Goal: Information Seeking & Learning: Learn about a topic

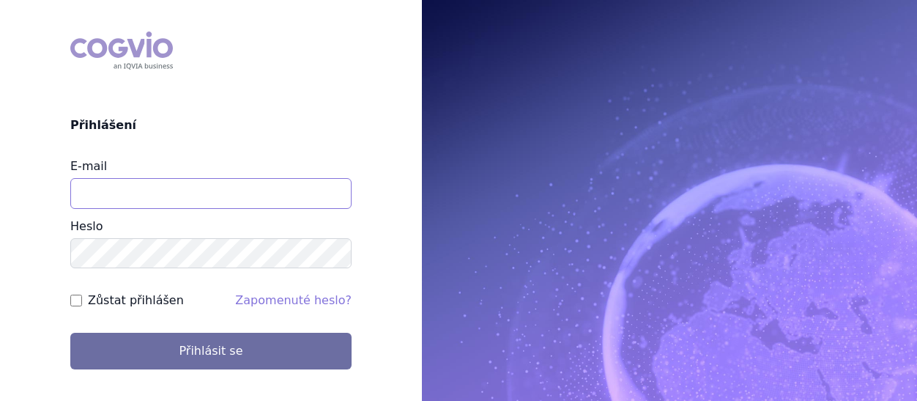
click at [119, 185] on input "E-mail" at bounding box center [210, 193] width 281 height 31
type input "eva.cyronova@novartis.com"
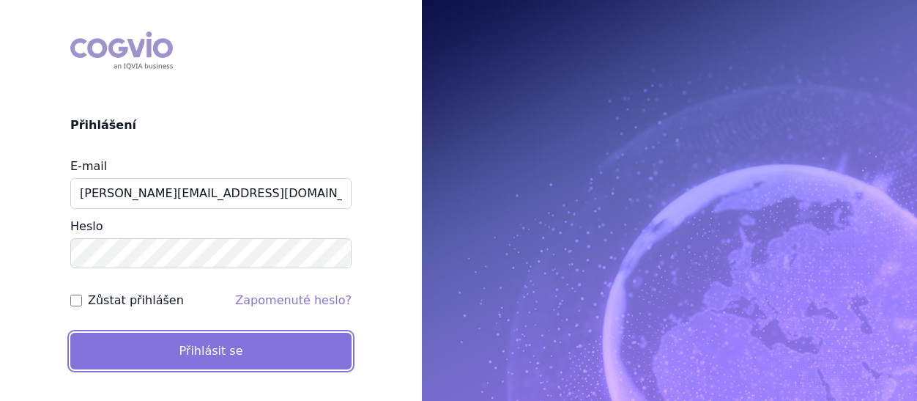
click at [207, 353] on button "Přihlásit se" at bounding box center [210, 351] width 281 height 37
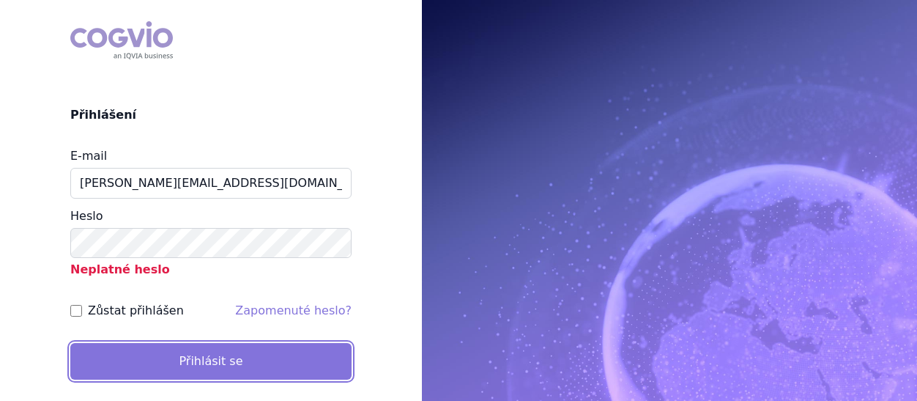
drag, startPoint x: 119, startPoint y: 366, endPoint x: 109, endPoint y: 370, distance: 10.9
click at [109, 370] on button "Přihlásit se" at bounding box center [210, 361] width 281 height 37
click at [195, 360] on button "Přihlásit se" at bounding box center [210, 361] width 281 height 37
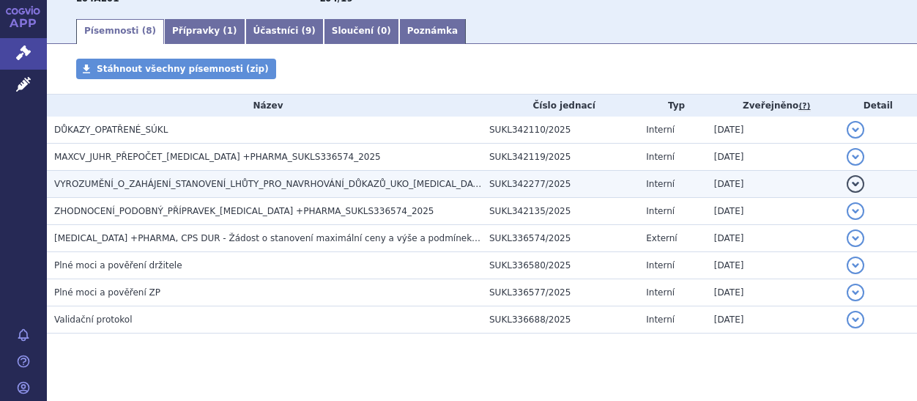
scroll to position [278, 0]
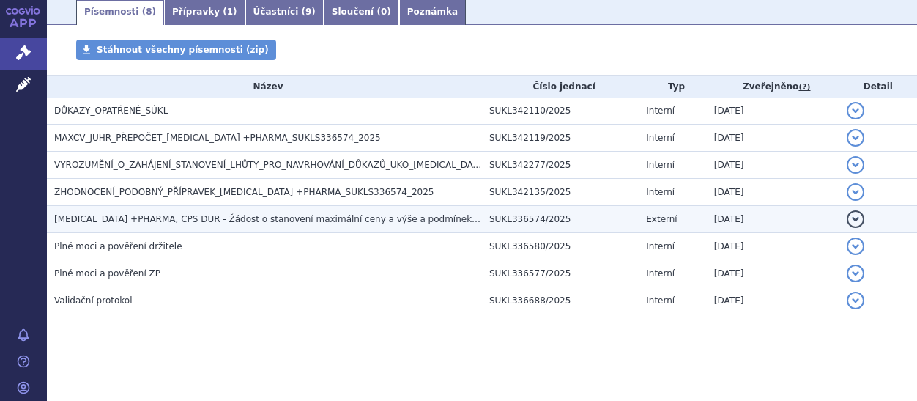
click at [347, 222] on span "FINGOLIMOD +PHARMA, CPS DUR - Žádost o stanovení maximální ceny a výše a podmín…" at bounding box center [296, 219] width 485 height 10
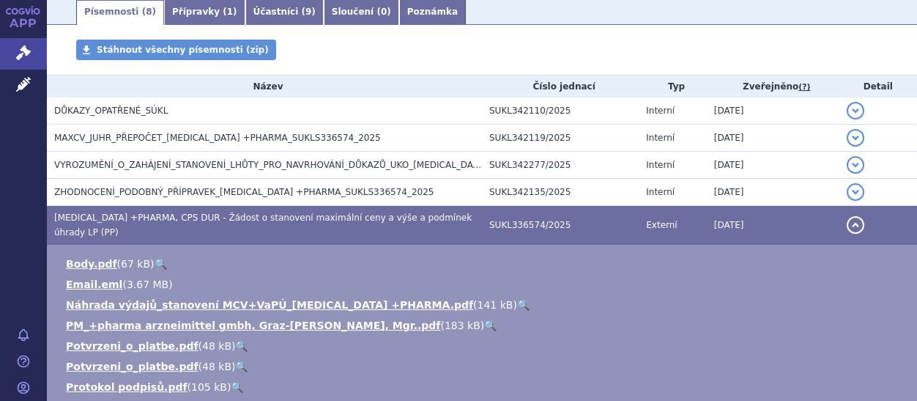
scroll to position [553, 0]
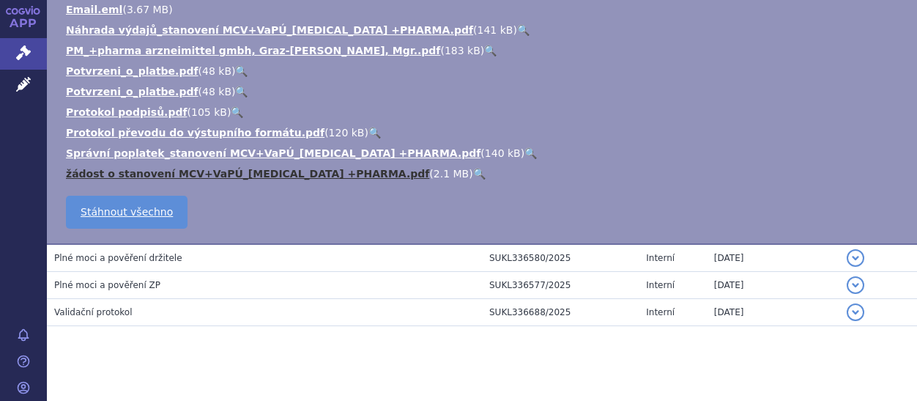
click at [171, 168] on link "žádost o stanovení MCV+VaPÚ_FINGOLIMOD +PHARMA.pdf" at bounding box center [247, 174] width 363 height 12
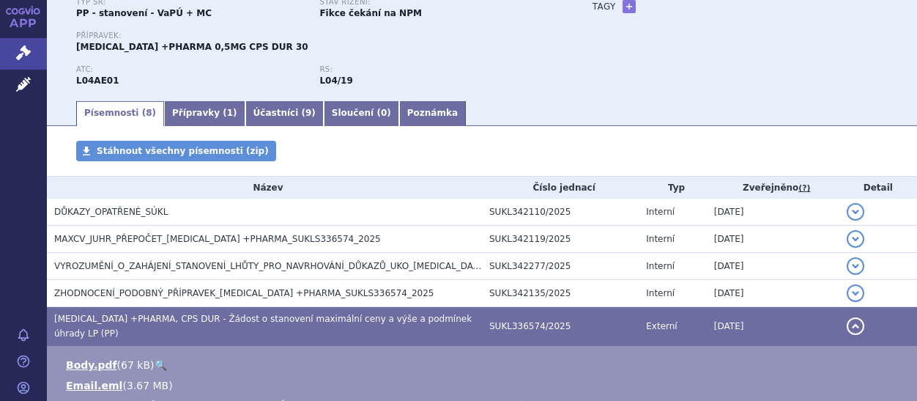
scroll to position [159, 0]
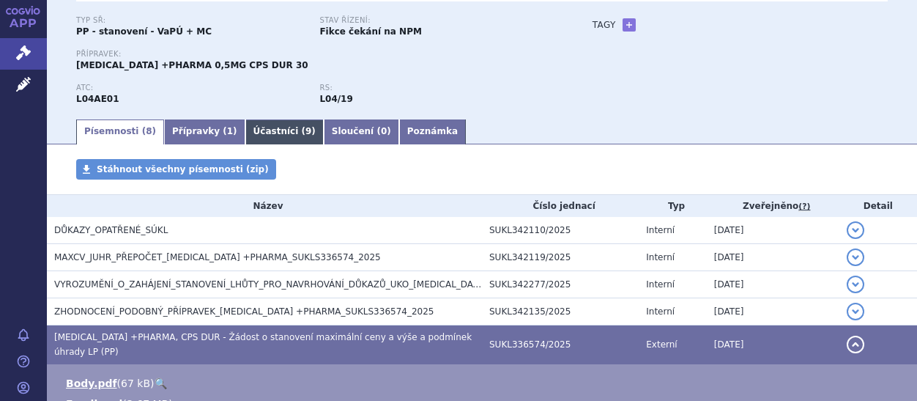
click at [248, 127] on link "Účastníci ( 9 )" at bounding box center [284, 131] width 78 height 25
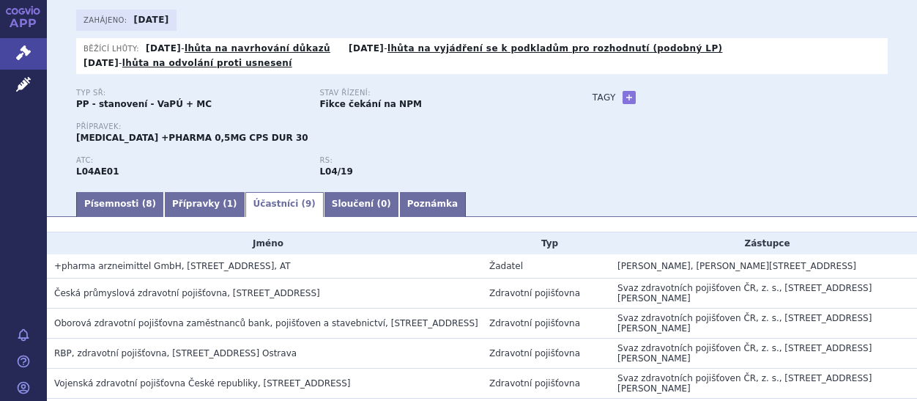
scroll to position [86, 0]
click at [111, 206] on link "Písemnosti ( 8 )" at bounding box center [120, 204] width 88 height 25
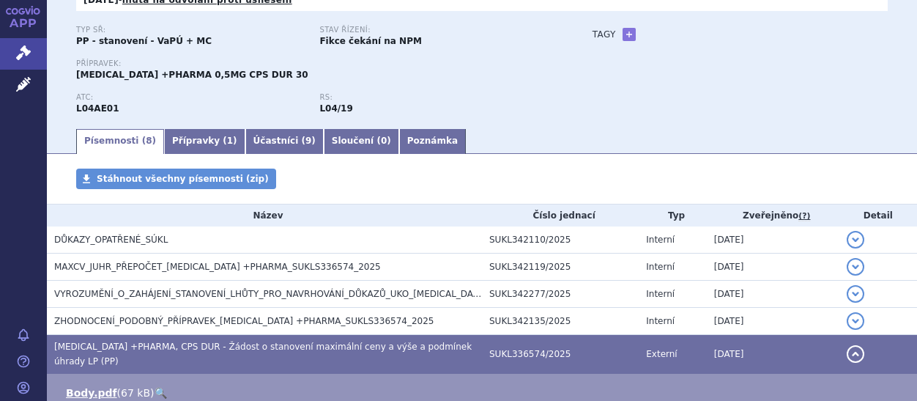
scroll to position [151, 0]
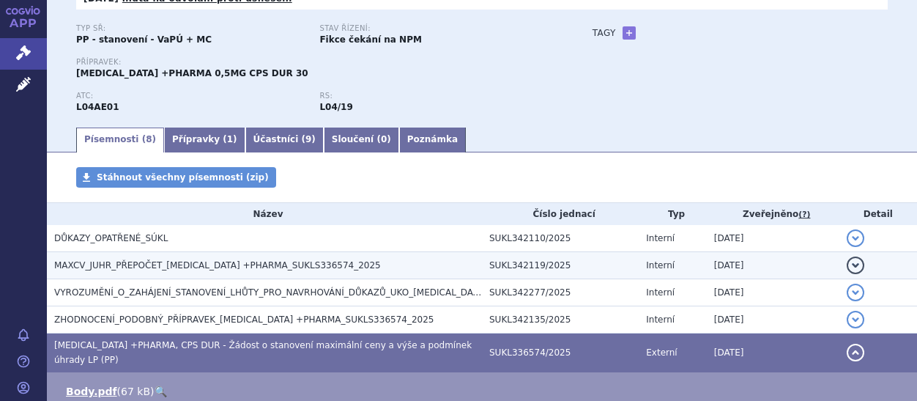
click at [111, 264] on span "MAXCV_JUHR_PŘEPOČET_FINGOLIMOD +PHARMA_SUKLS336574_2025" at bounding box center [217, 265] width 327 height 10
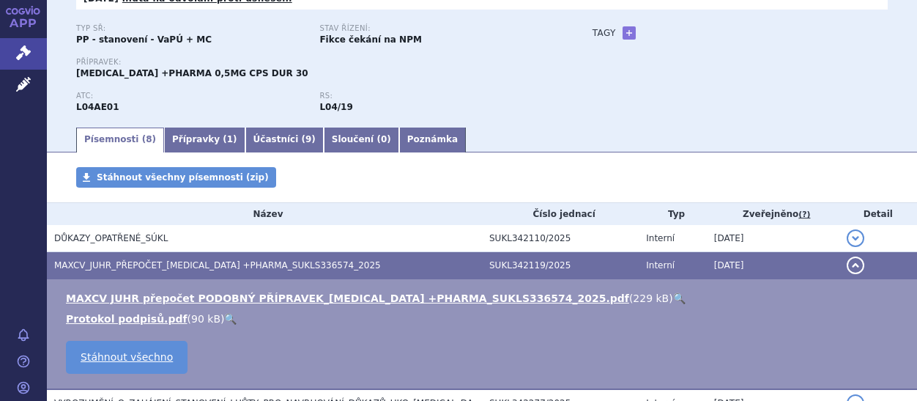
scroll to position [0, 0]
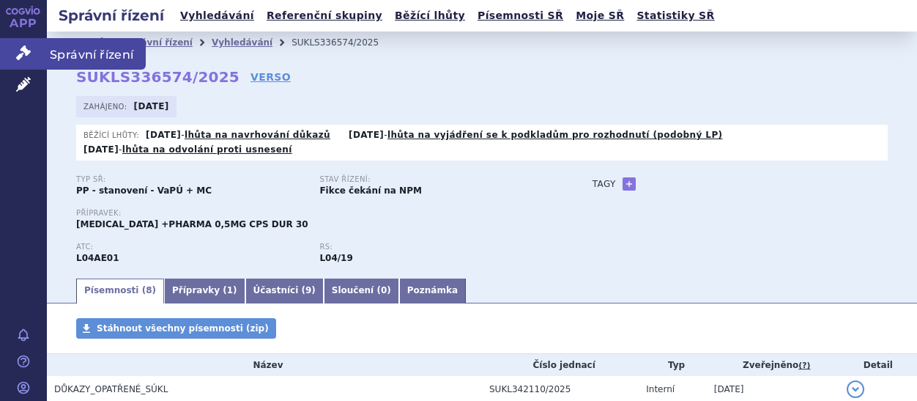
click at [15, 56] on link "Správní řízení" at bounding box center [23, 53] width 47 height 31
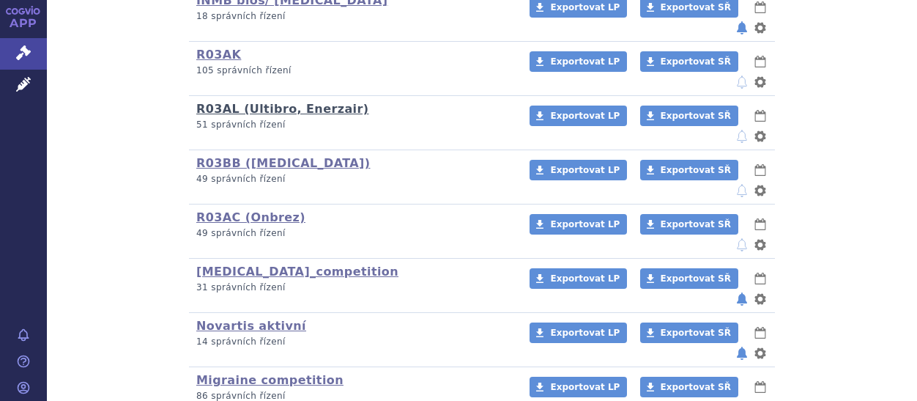
scroll to position [516, 0]
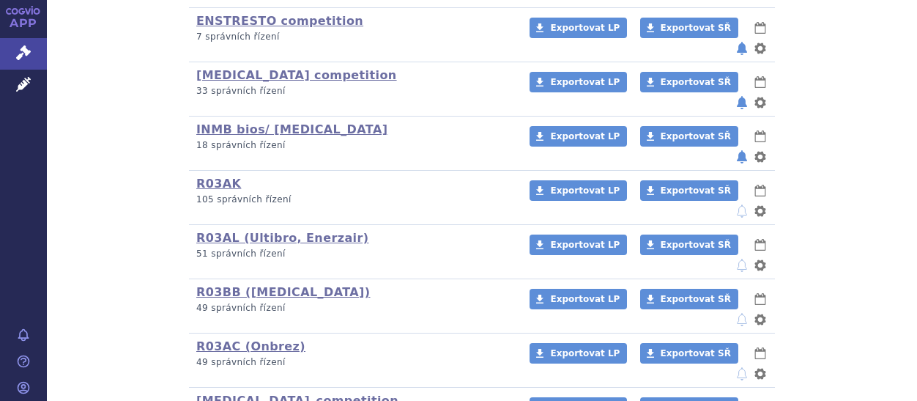
scroll to position [510, 0]
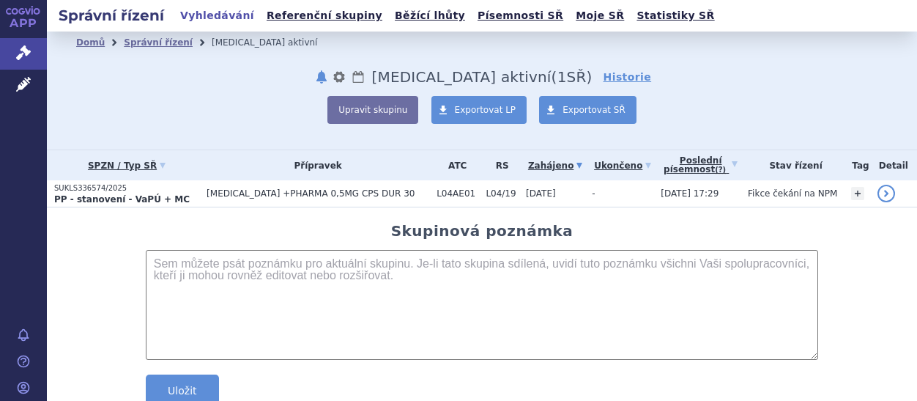
scroll to position [45, 0]
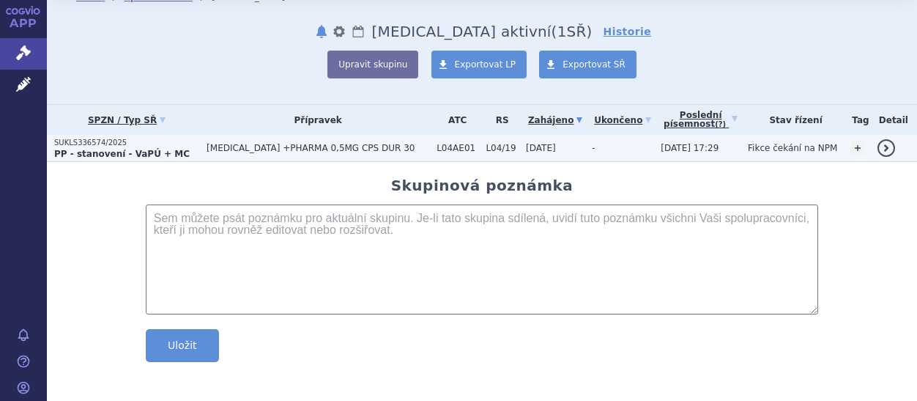
click at [115, 152] on strong "PP - stanovení - VaPÚ + MC" at bounding box center [122, 154] width 136 height 10
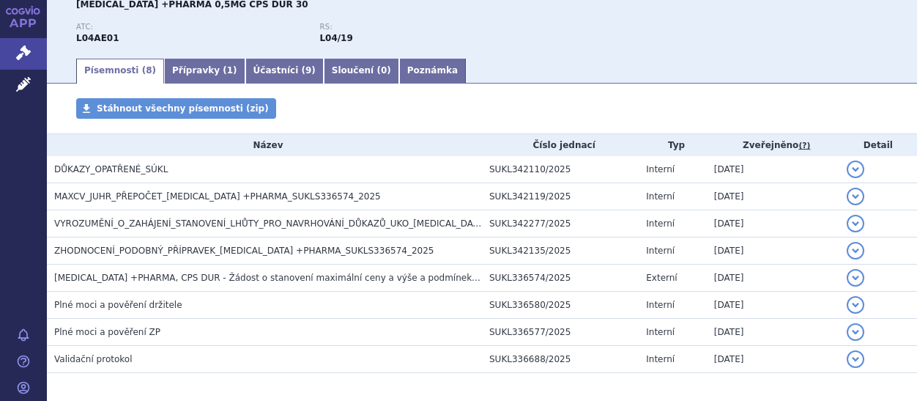
scroll to position [278, 0]
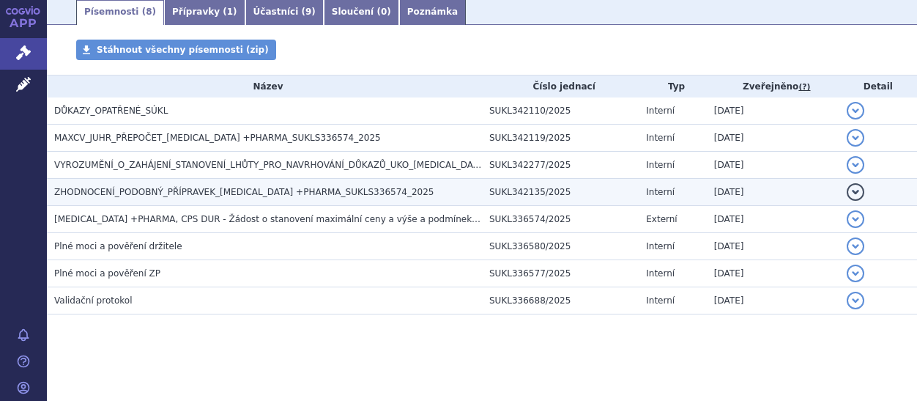
click at [182, 190] on span "ZHODNOCENÍ_PODOBNÝ_PŘÍPRAVEK_FINGOLIMOD +PHARMA_SUKLS336574_2025" at bounding box center [243, 192] width 379 height 10
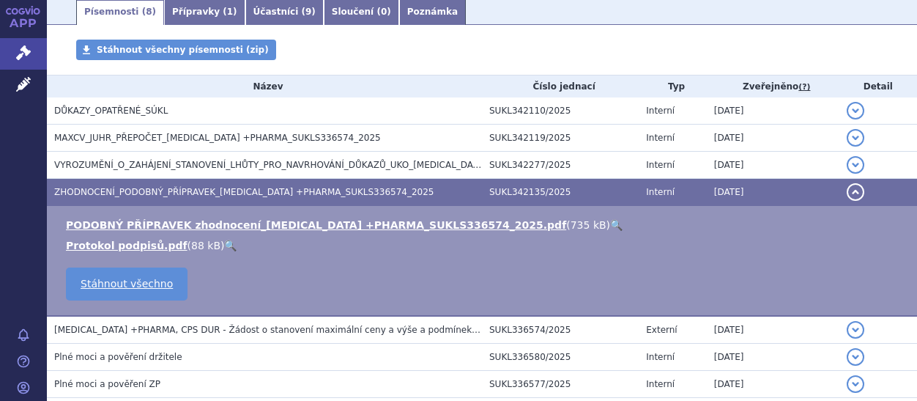
scroll to position [283, 0]
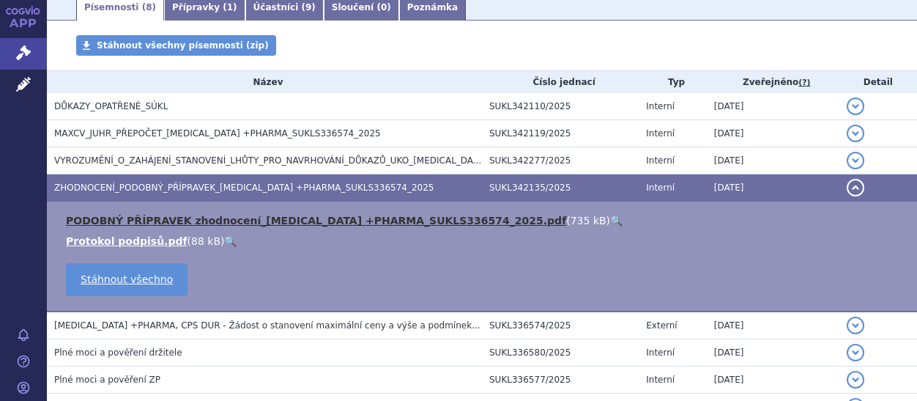
click at [240, 220] on link "PODOBNÝ PŘÍPRAVEK zhodnocení_FINGOLIMOD +PHARMA_SUKLS336574_2025.pdf" at bounding box center [316, 221] width 500 height 12
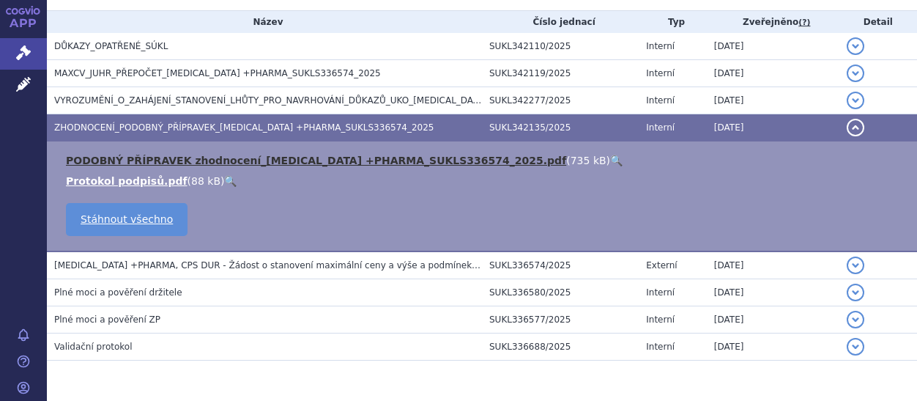
scroll to position [389, 0]
